Goal: Task Accomplishment & Management: Use online tool/utility

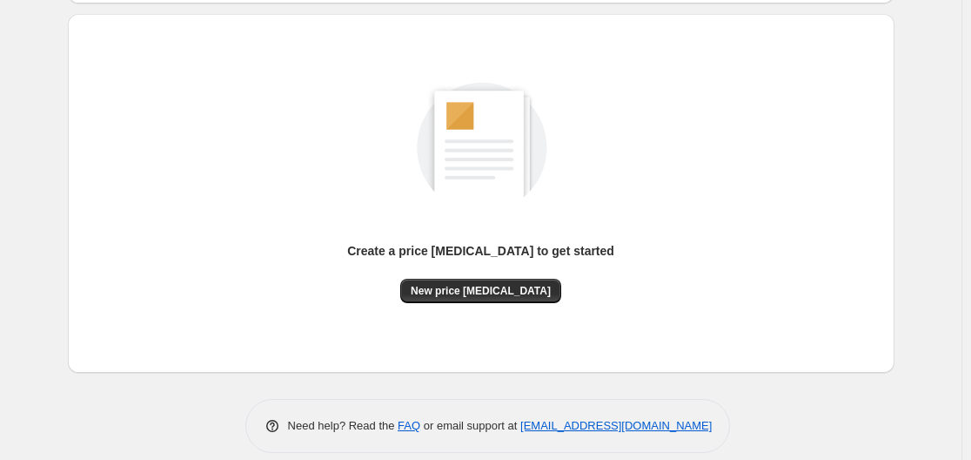
scroll to position [192, 0]
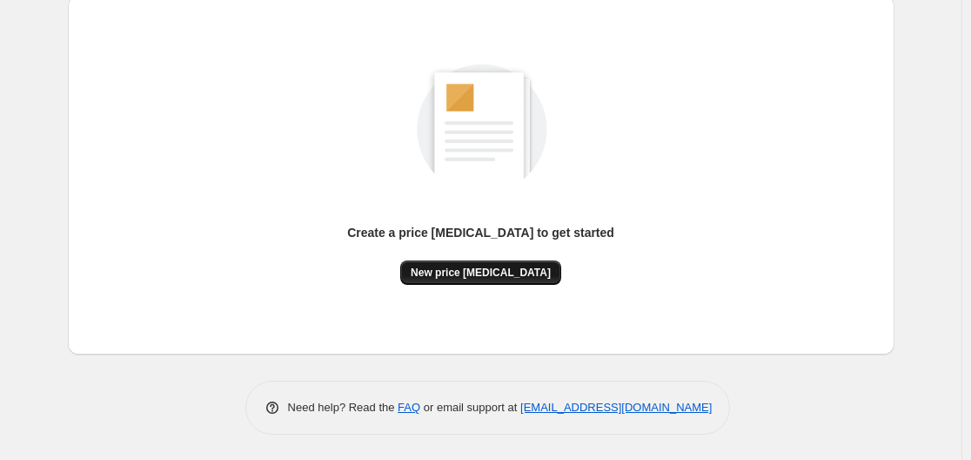
click at [501, 269] on span "New price change job" at bounding box center [481, 272] width 140 height 14
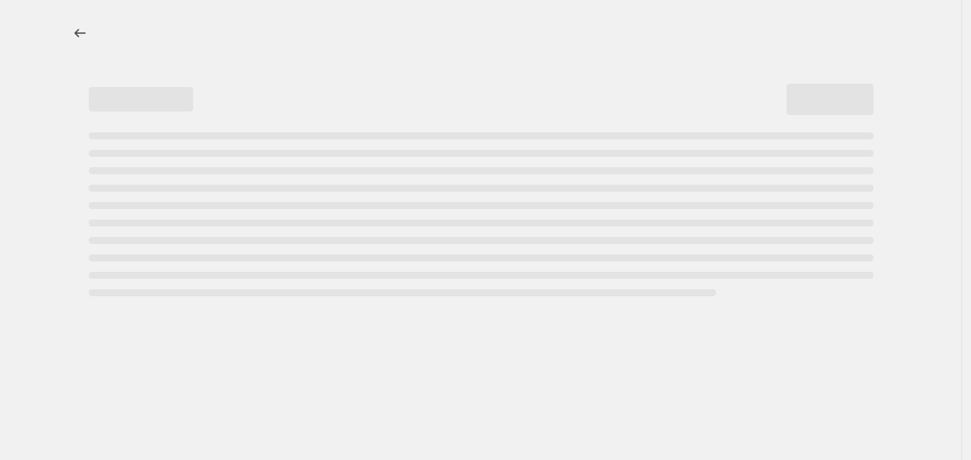
select select "percentage"
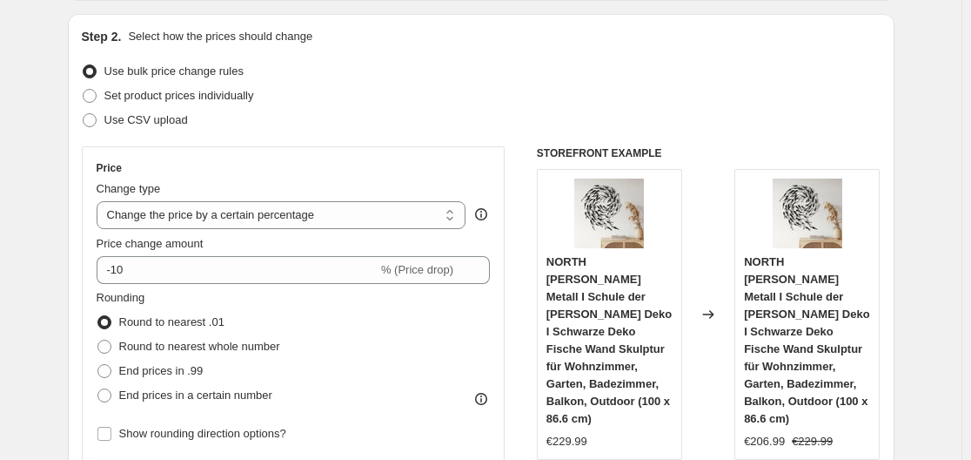
scroll to position [348, 0]
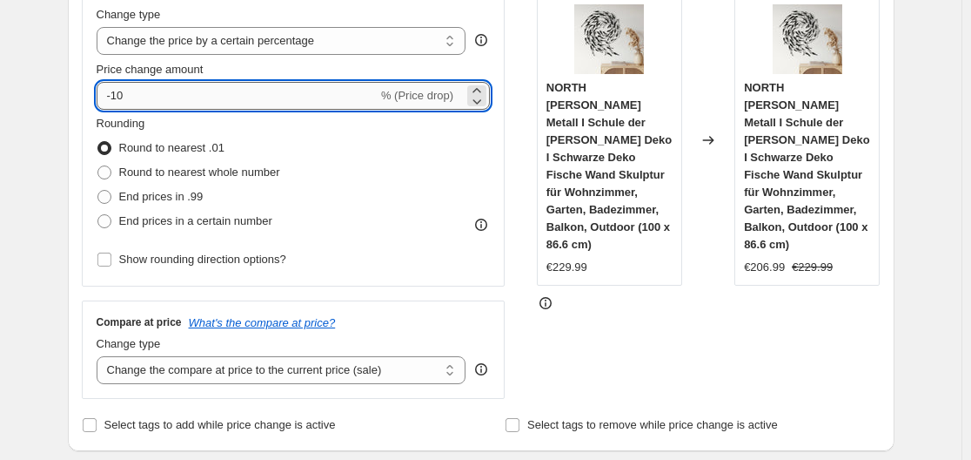
drag, startPoint x: 112, startPoint y: 94, endPoint x: 134, endPoint y: 100, distance: 22.6
click at [134, 100] on input "-10" at bounding box center [237, 96] width 281 height 28
drag, startPoint x: 118, startPoint y: 94, endPoint x: 134, endPoint y: 101, distance: 17.1
click at [134, 101] on input "-10" at bounding box center [237, 96] width 281 height 28
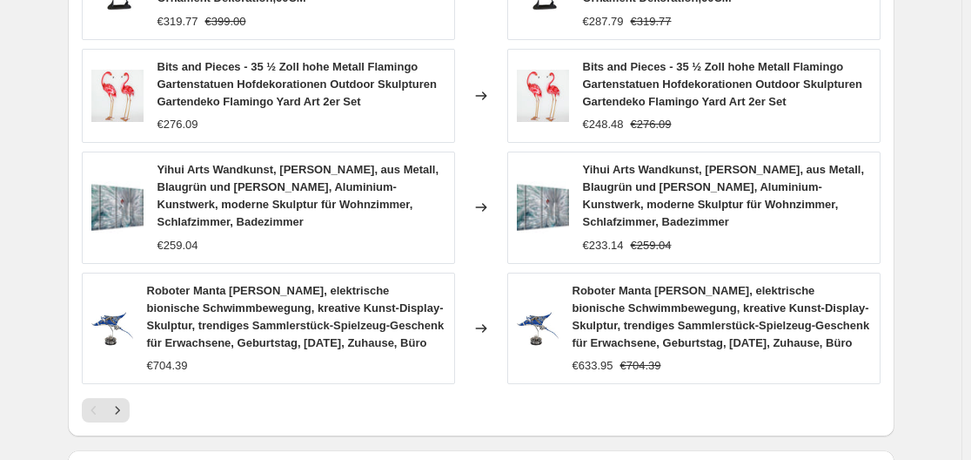
scroll to position [1448, 0]
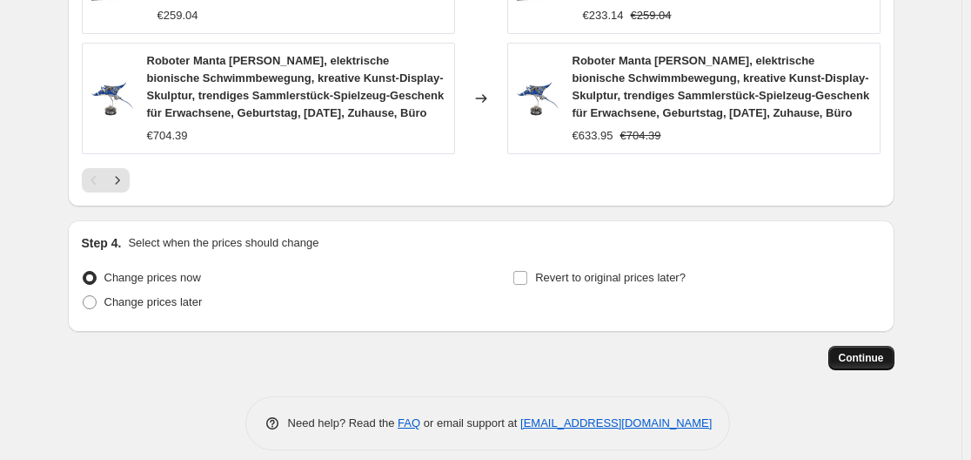
type input "-30"
click at [865, 351] on span "Continue" at bounding box center [861, 358] width 45 height 14
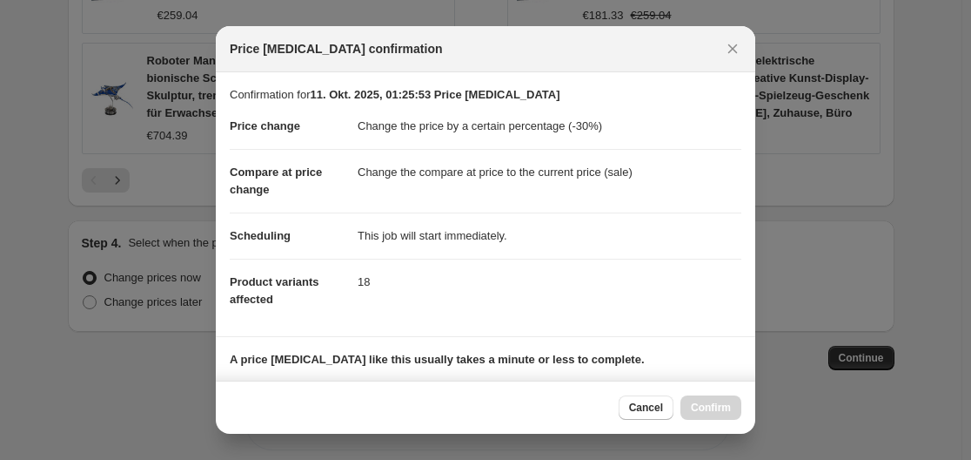
scroll to position [273, 0]
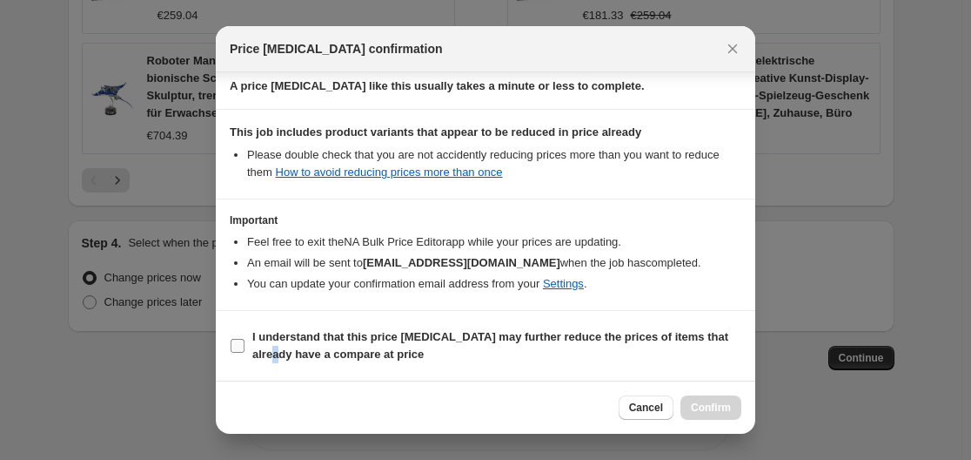
drag, startPoint x: 254, startPoint y: 350, endPoint x: 301, endPoint y: 345, distance: 47.3
click at [263, 347] on b "I understand that this price change job may further reduce the prices of items …" at bounding box center [490, 345] width 476 height 30
click at [242, 346] on input "I understand that this price change job may further reduce the prices of items …" at bounding box center [238, 346] width 14 height 14
checkbox input "true"
click at [726, 403] on span "Confirm" at bounding box center [711, 407] width 40 height 14
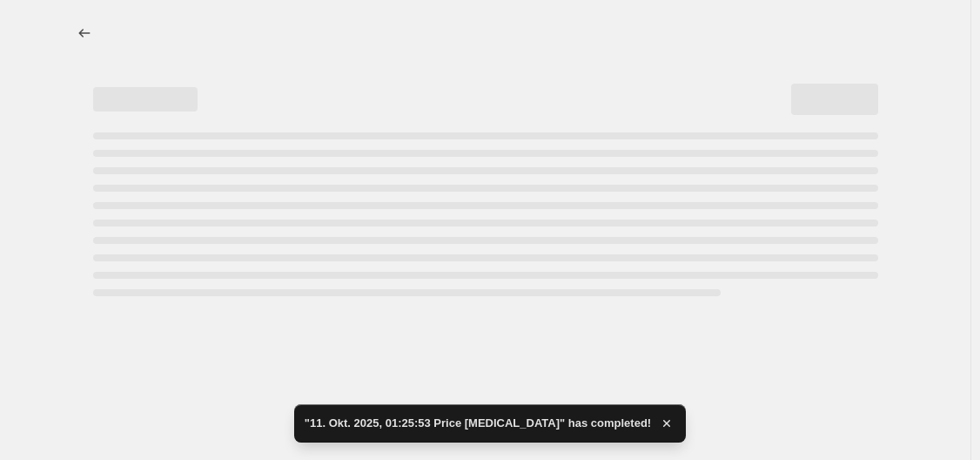
select select "percentage"
